Goal: Task Accomplishment & Management: Manage account settings

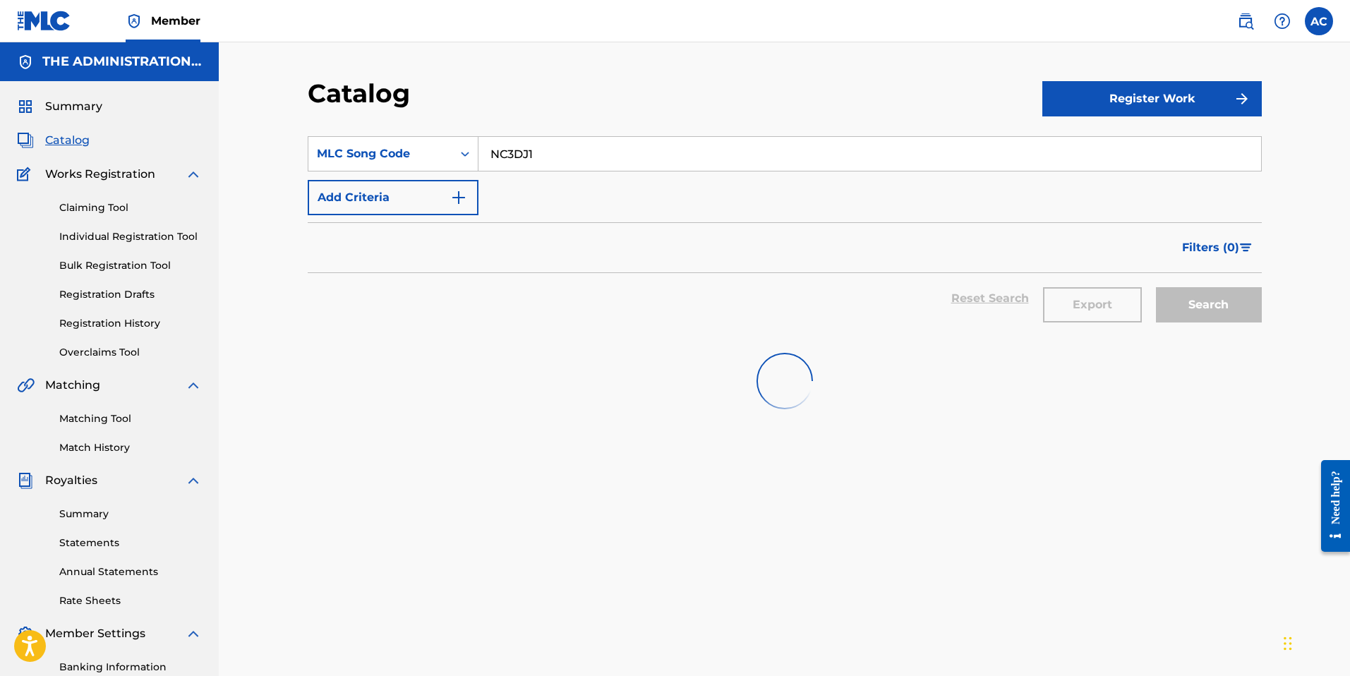
click at [491, 150] on input "NC3DJ1" at bounding box center [869, 154] width 783 height 34
paste input "BD8KFE"
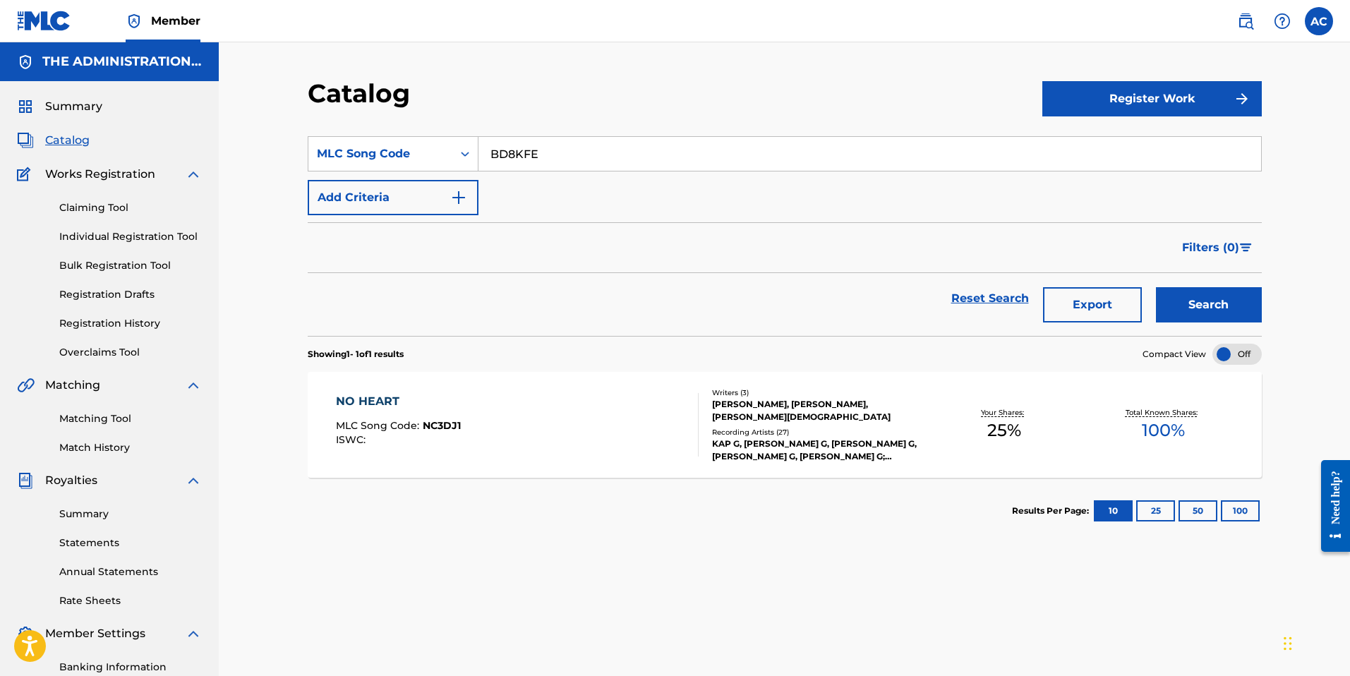
type input "BD8KFE"
click at [1222, 294] on button "Search" at bounding box center [1209, 304] width 106 height 35
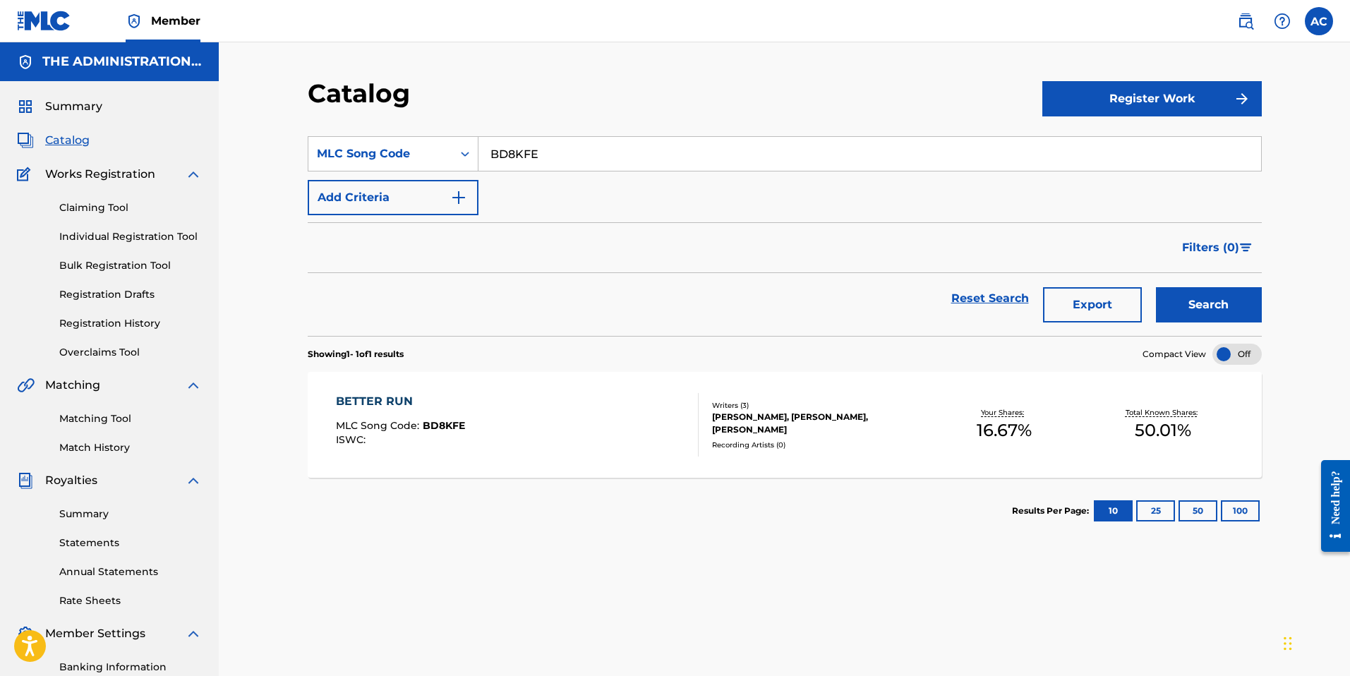
click at [485, 443] on div "BETTER RUN MLC Song Code : BD8KFE ISWC :" at bounding box center [517, 425] width 363 height 64
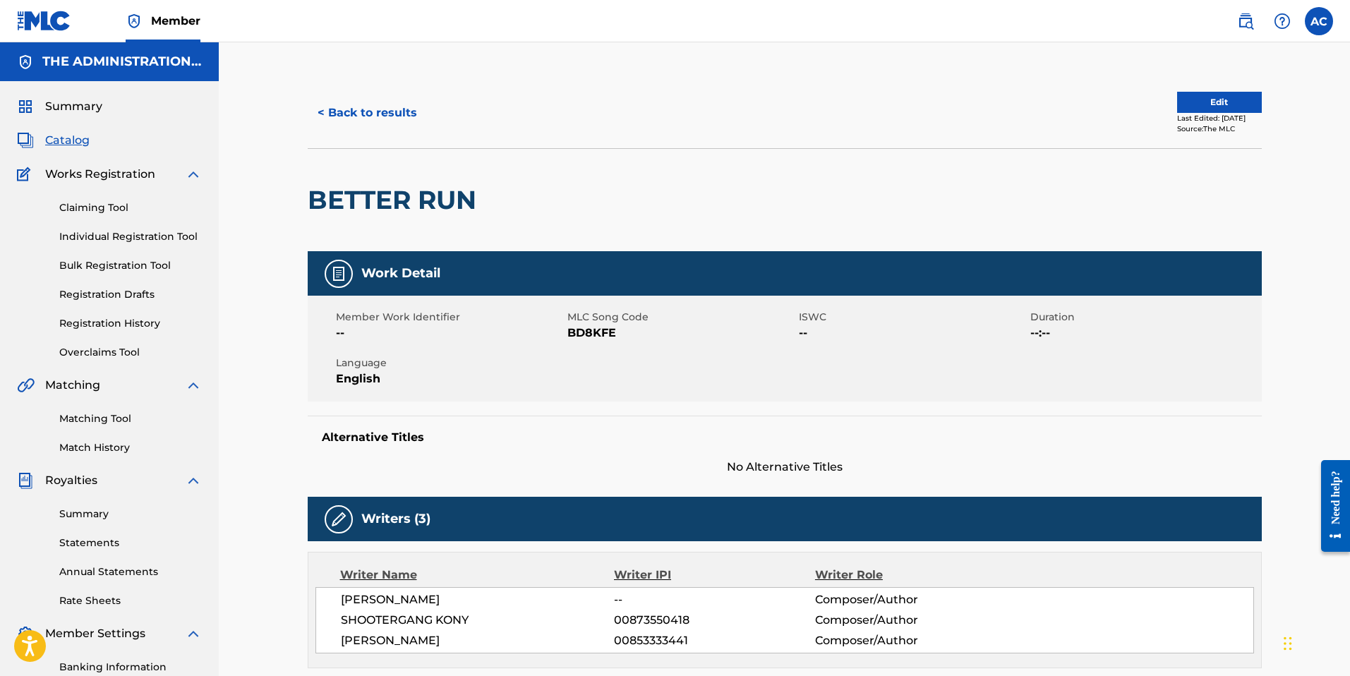
click at [1206, 100] on button "Edit" at bounding box center [1219, 102] width 85 height 21
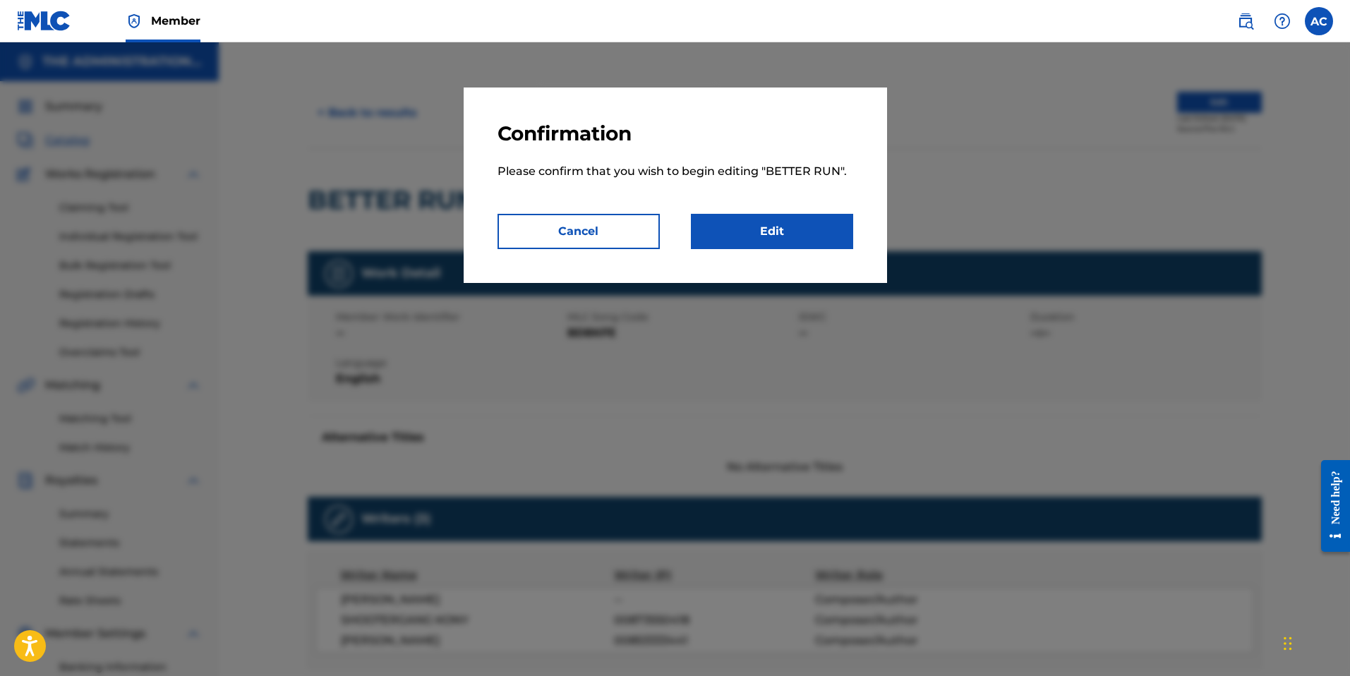
click at [795, 251] on div "Confirmation Please confirm that you wish to begin editing " BETTER RUN ". Canc…" at bounding box center [675, 185] width 423 height 195
drag, startPoint x: 793, startPoint y: 235, endPoint x: 458, endPoint y: 0, distance: 409.4
click at [769, 227] on link "Edit" at bounding box center [772, 231] width 162 height 35
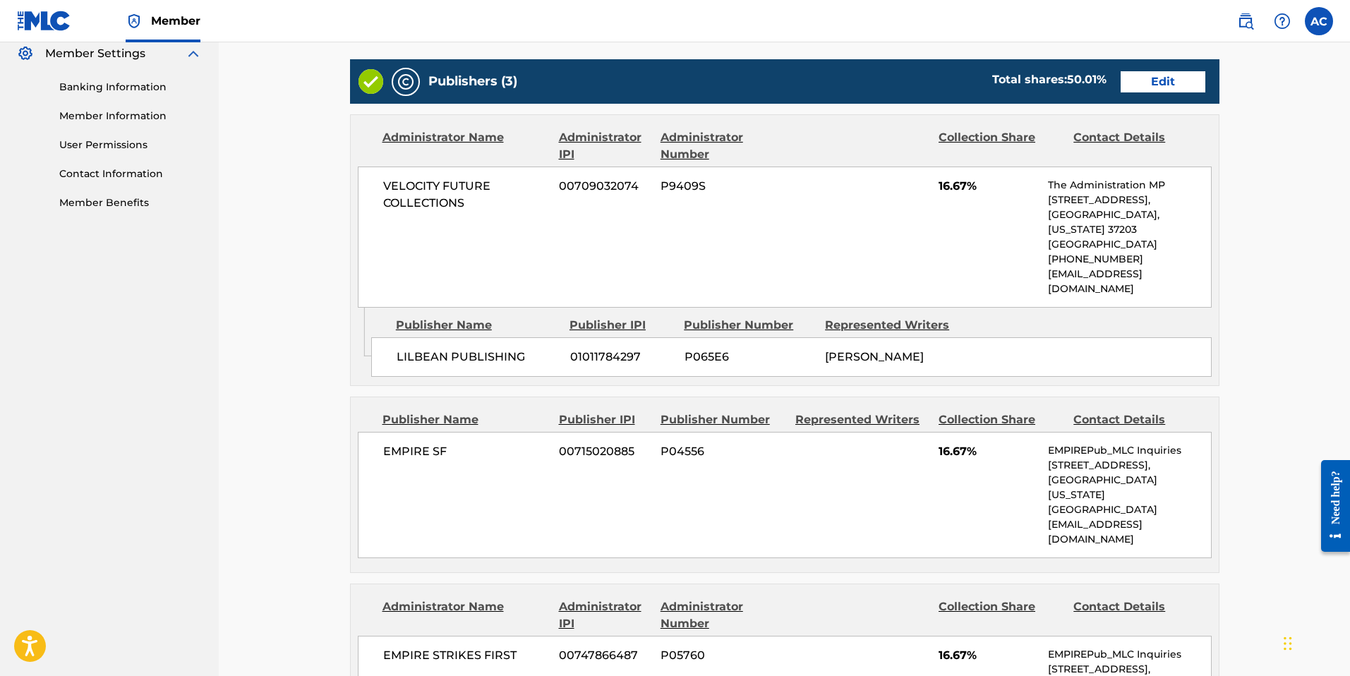
scroll to position [540, 0]
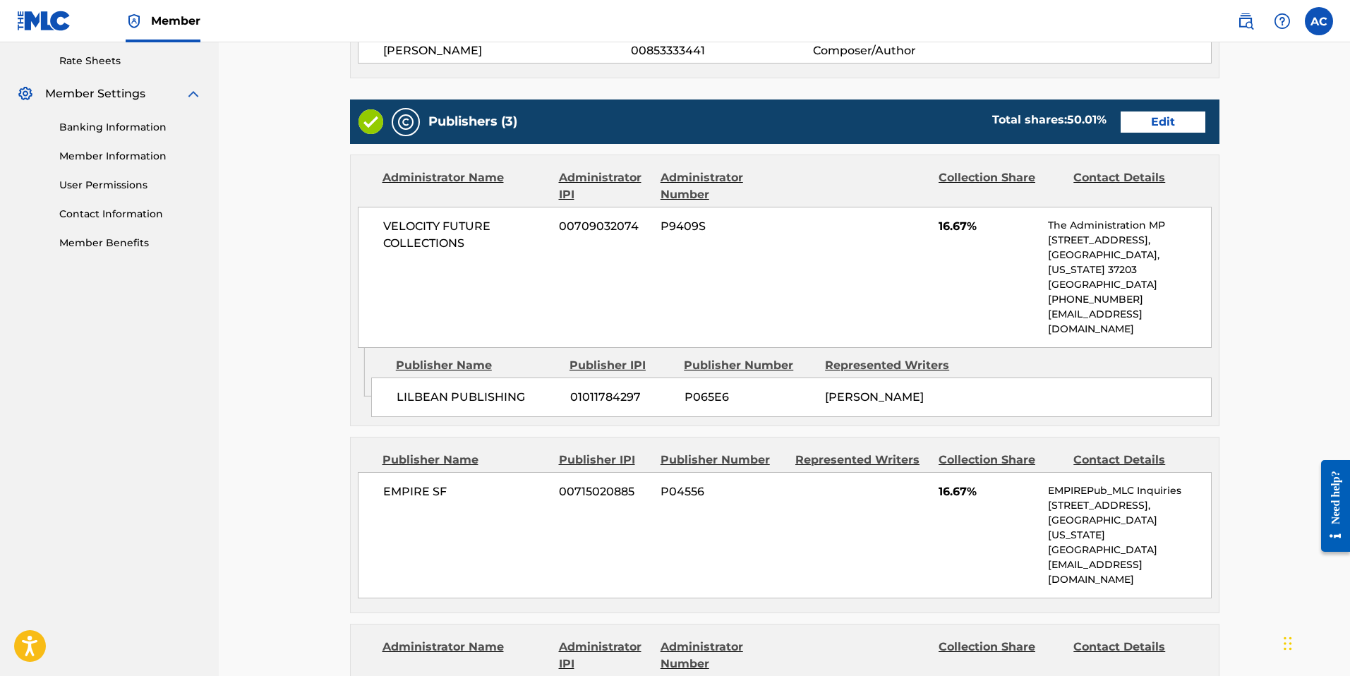
click at [1155, 124] on link "Edit" at bounding box center [1163, 122] width 85 height 21
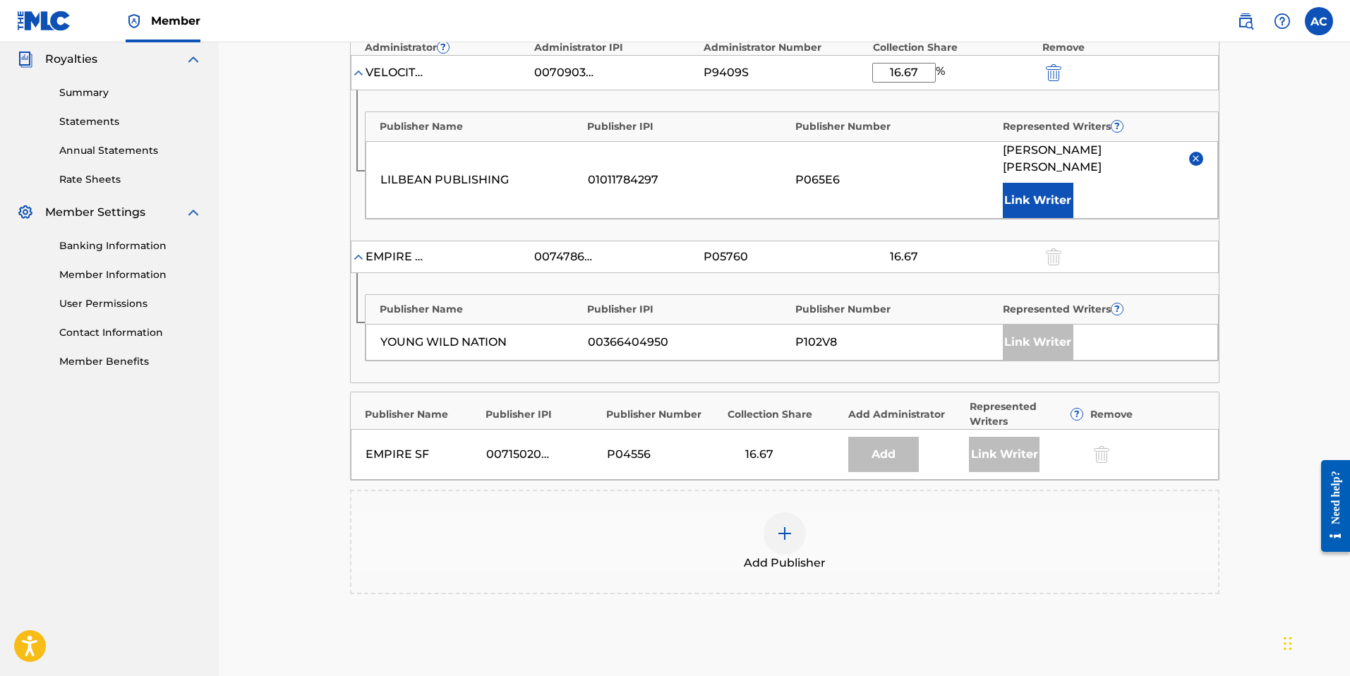
scroll to position [571, 0]
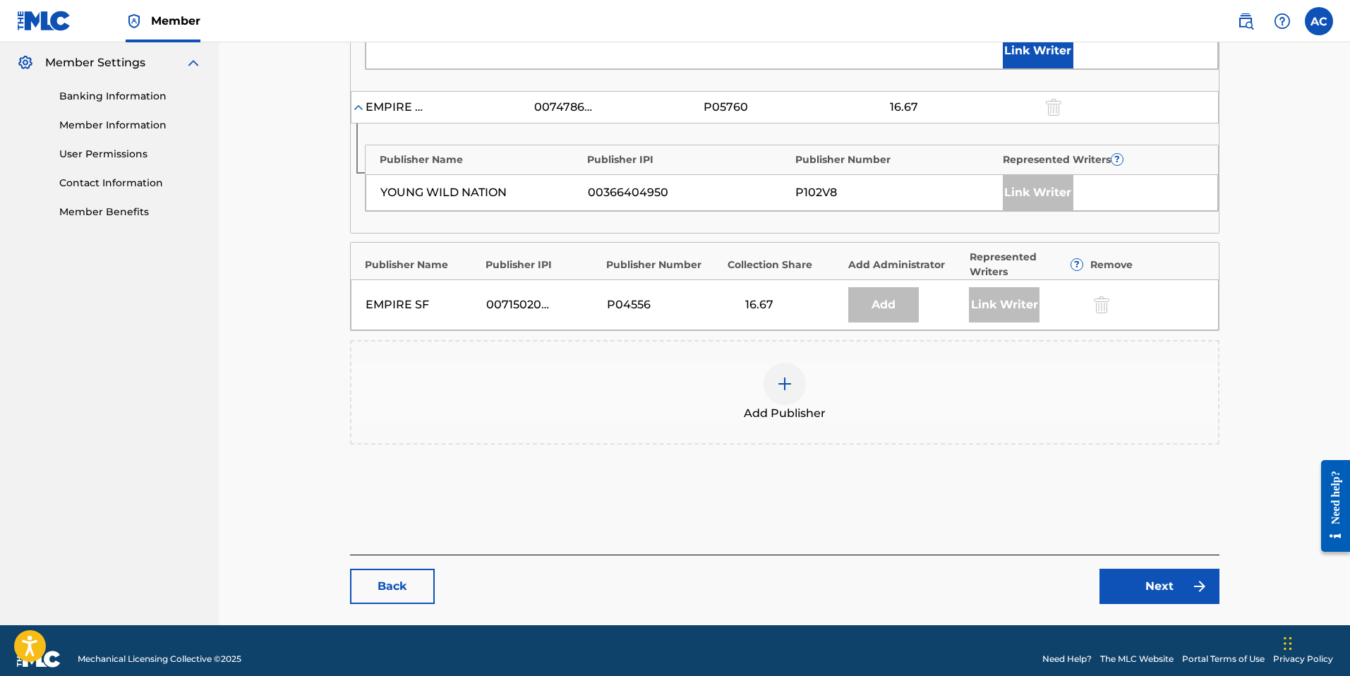
click at [361, 578] on link "Back" at bounding box center [392, 586] width 85 height 35
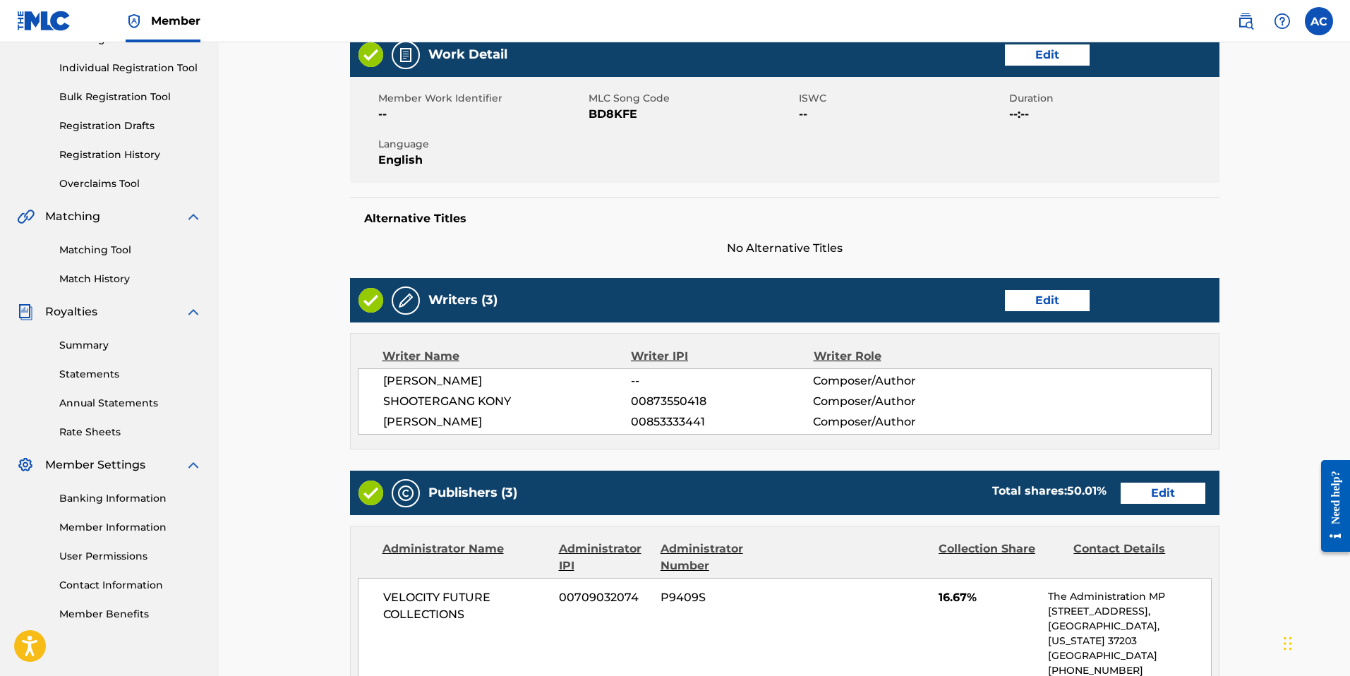
scroll to position [61, 0]
